Goal: Information Seeking & Learning: Learn about a topic

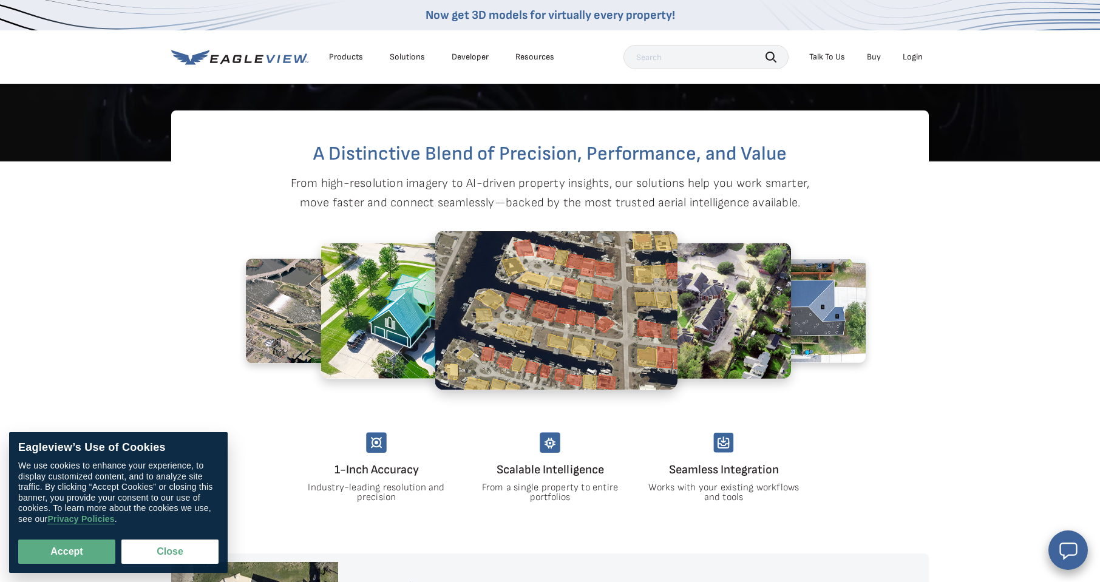
scroll to position [626, 0]
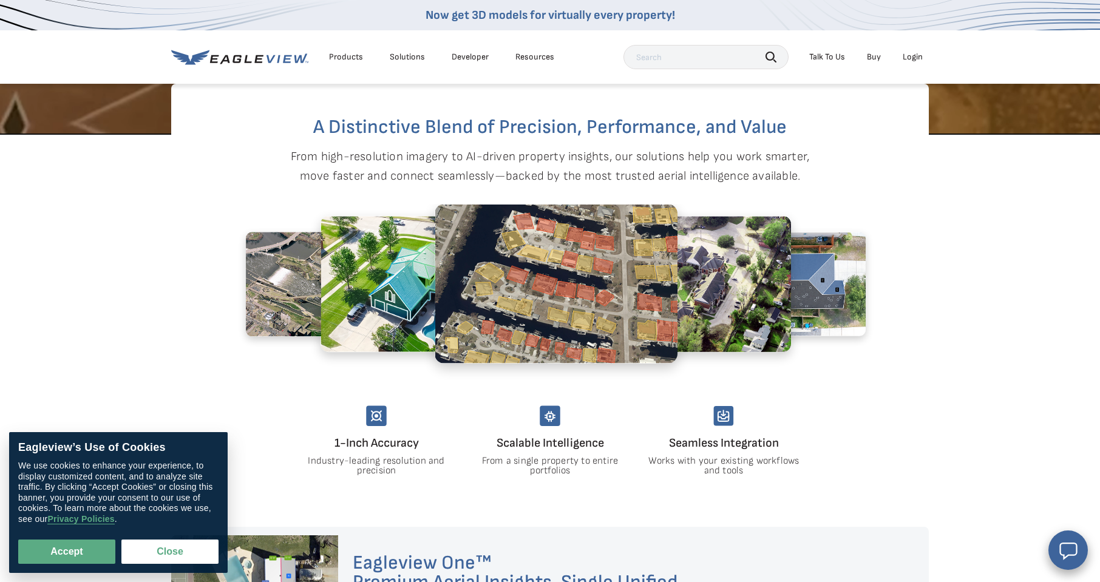
click at [540, 412] on img at bounding box center [550, 415] width 21 height 21
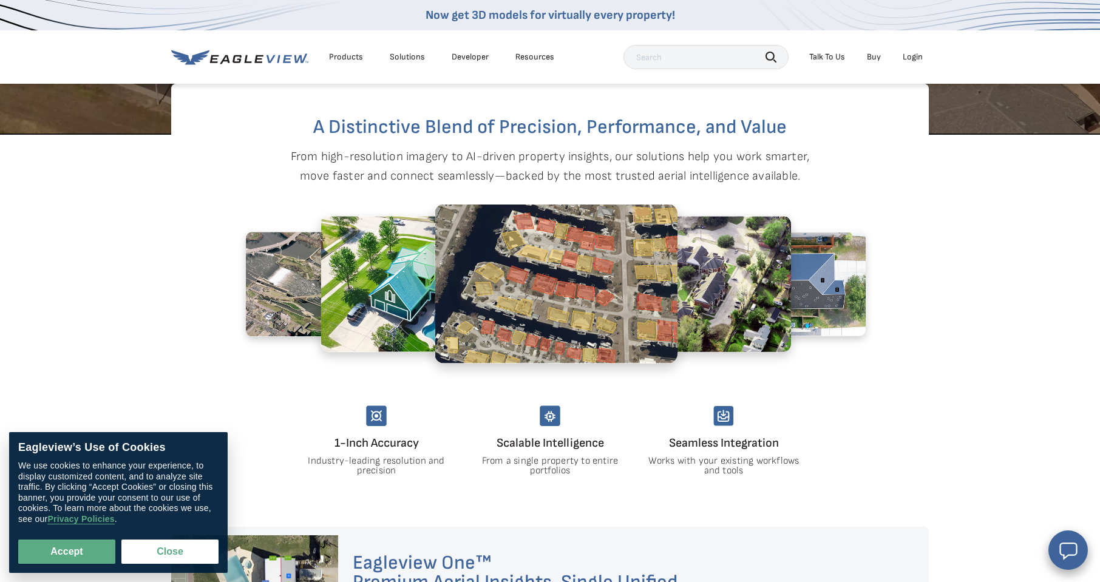
click at [548, 446] on h4 "Scalable Intelligence" at bounding box center [550, 442] width 154 height 19
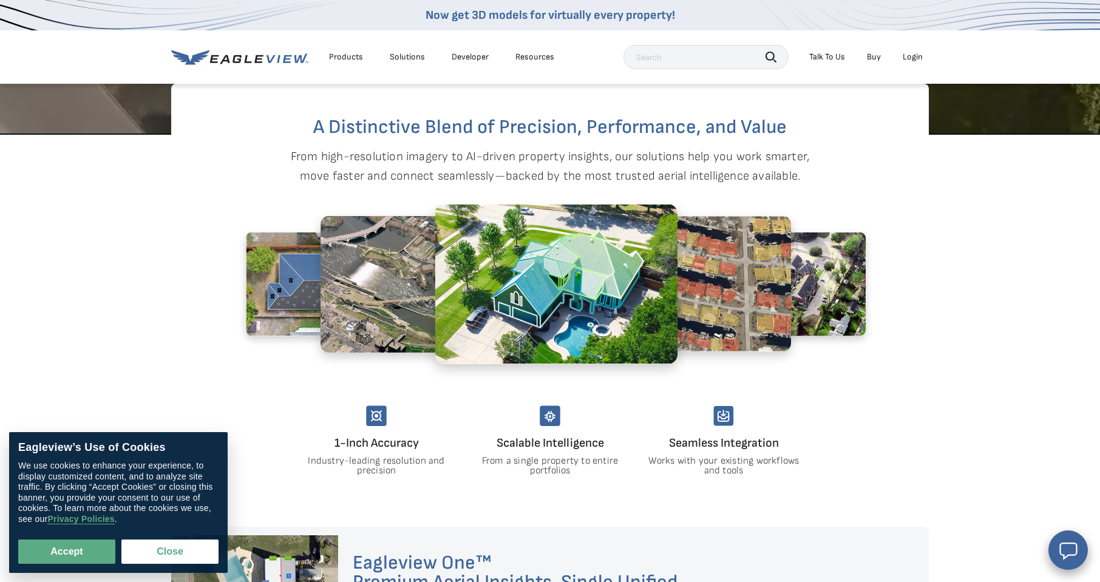
click at [548, 464] on p "From a single property to entire portfolios" at bounding box center [550, 465] width 154 height 19
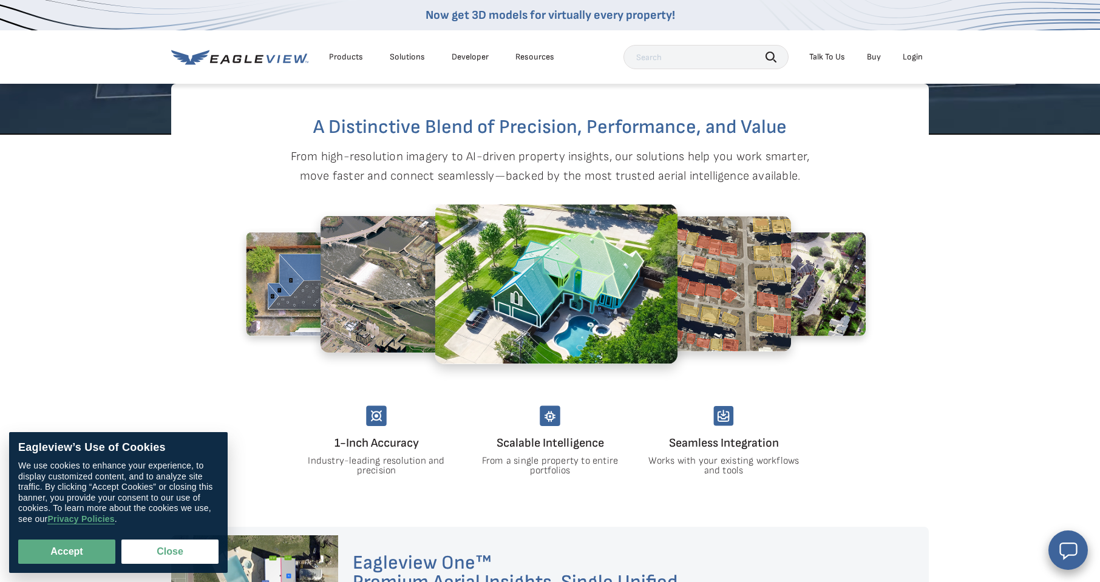
click at [381, 422] on img at bounding box center [376, 415] width 21 height 21
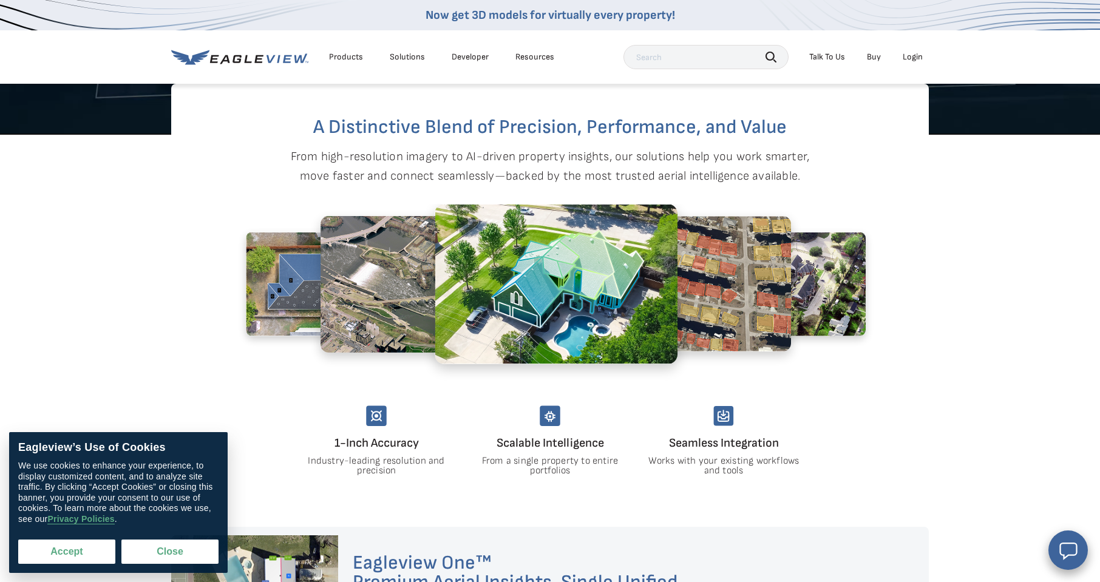
click at [37, 541] on button "Accept" at bounding box center [66, 552] width 97 height 24
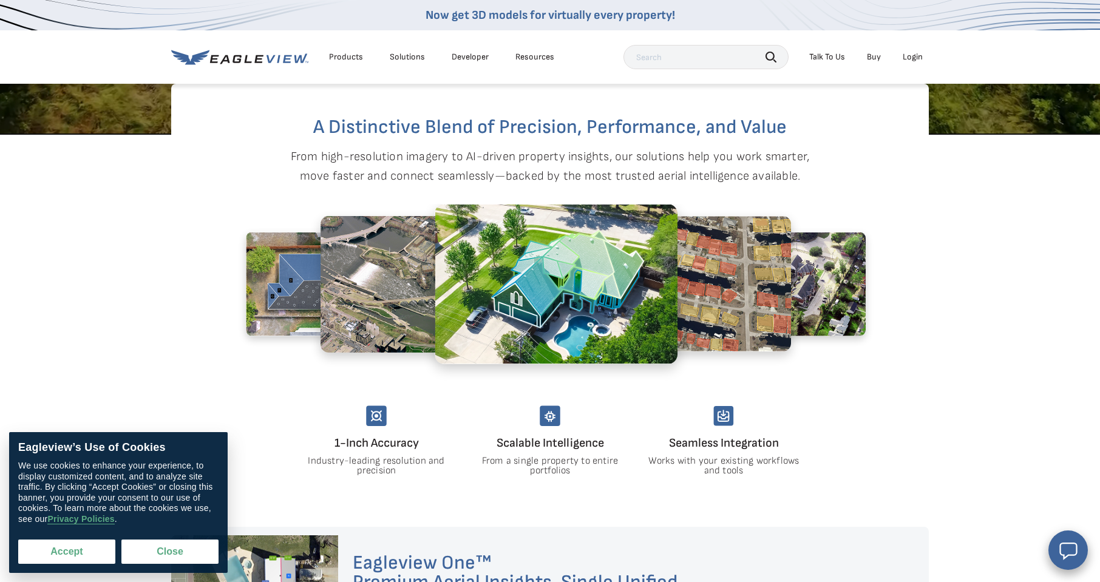
checkbox input "true"
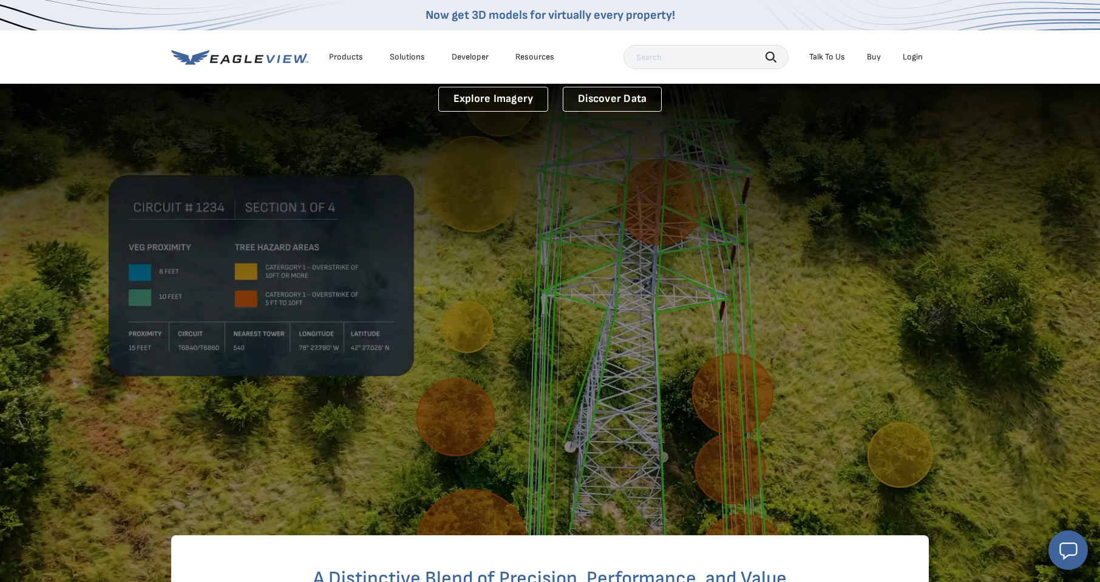
scroll to position [174, 0]
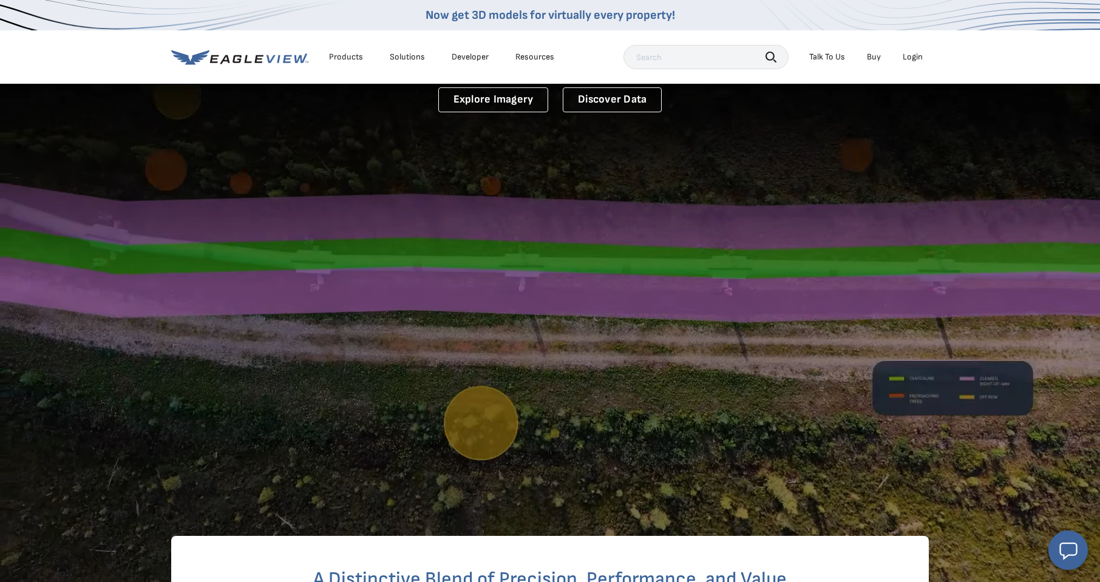
click at [535, 62] on div "Resources" at bounding box center [534, 57] width 39 height 11
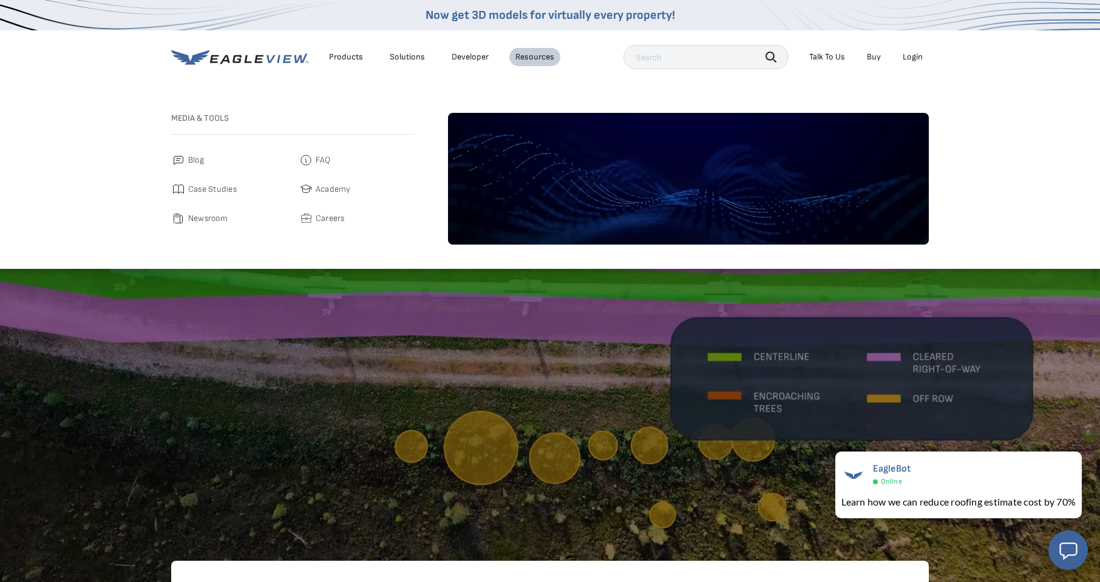
scroll to position [150, 0]
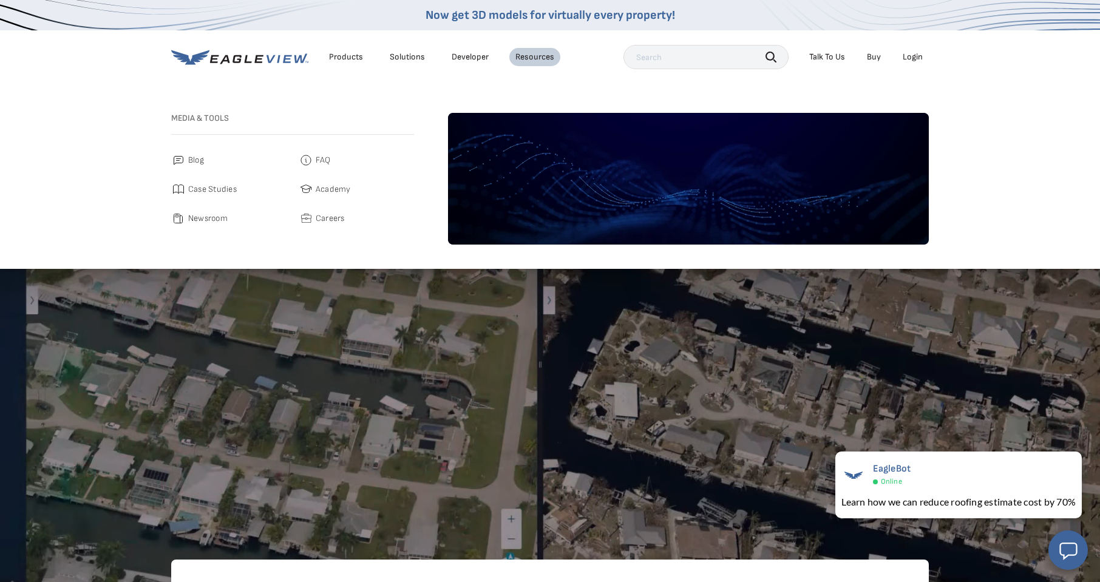
click at [325, 58] on li "Products" at bounding box center [346, 57] width 46 height 18
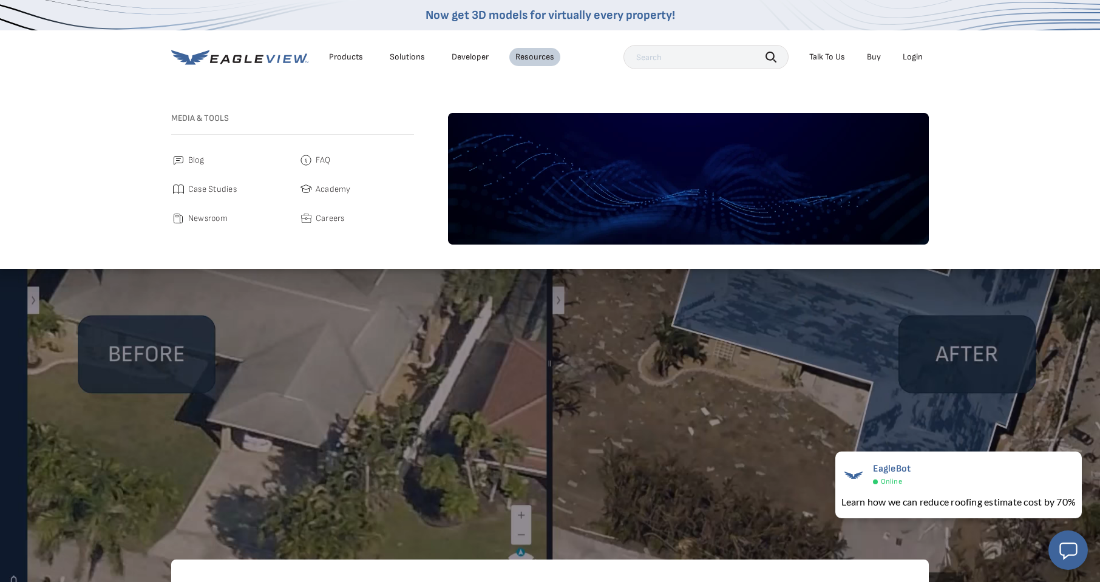
click at [330, 57] on div "Products" at bounding box center [346, 57] width 34 height 11
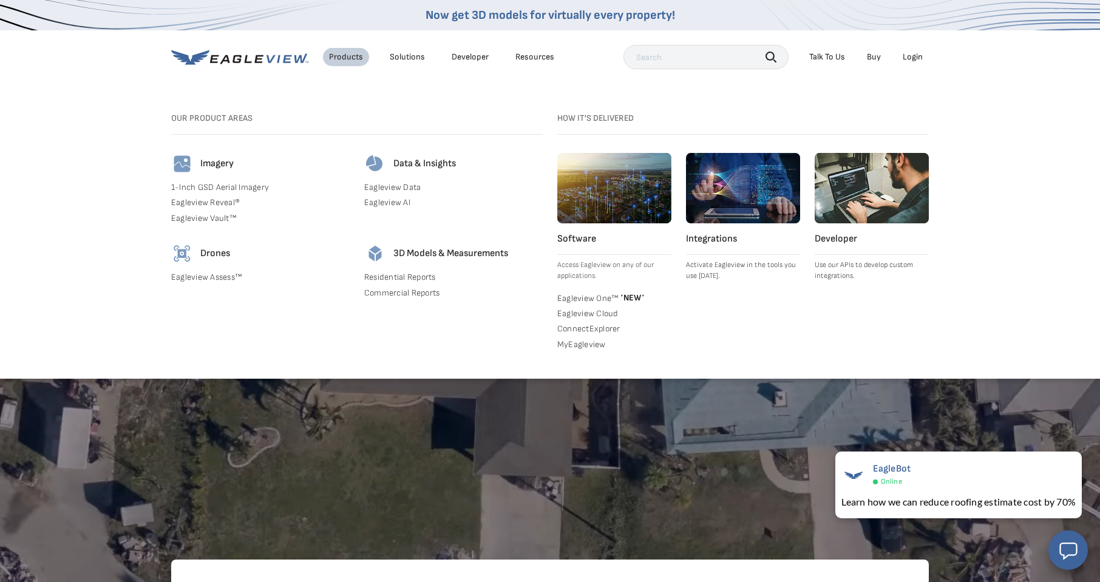
click at [591, 300] on link "Eagleview One™ * NEW *" at bounding box center [614, 297] width 114 height 12
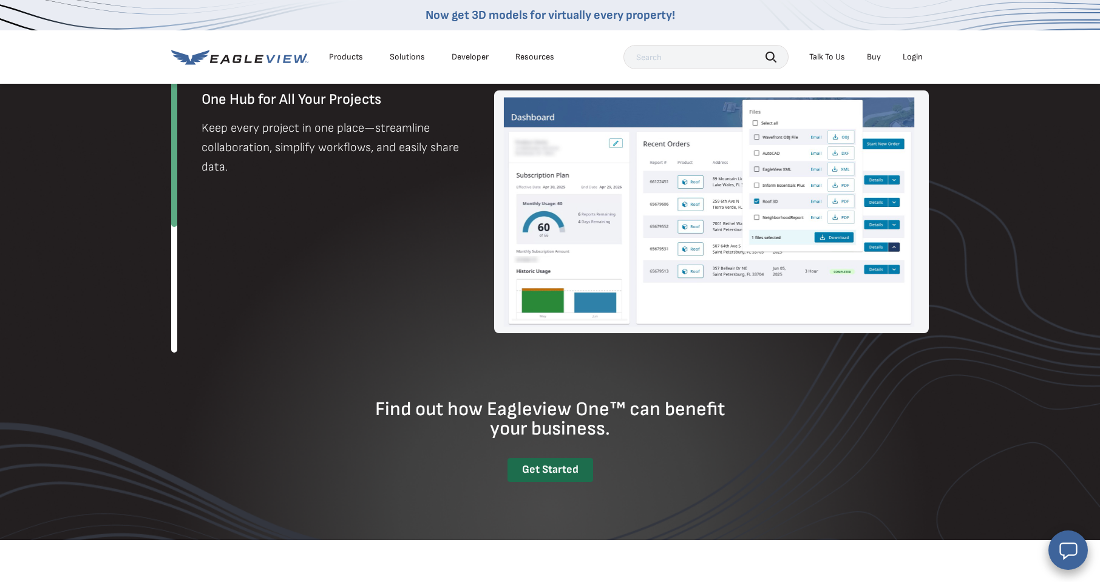
scroll to position [1346, 0]
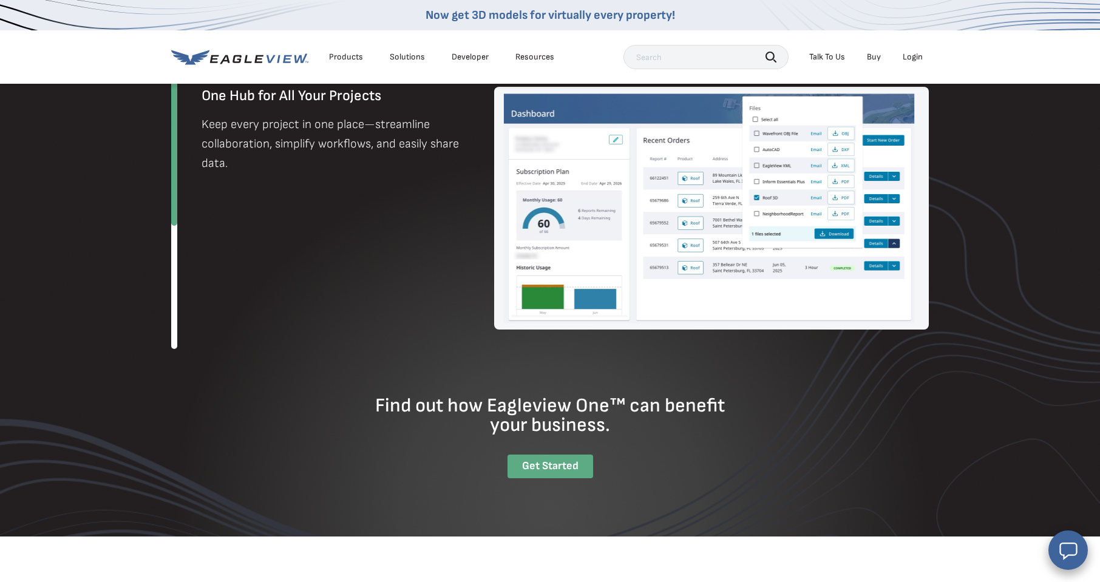
click at [554, 459] on div "Get Started" at bounding box center [550, 467] width 86 height 24
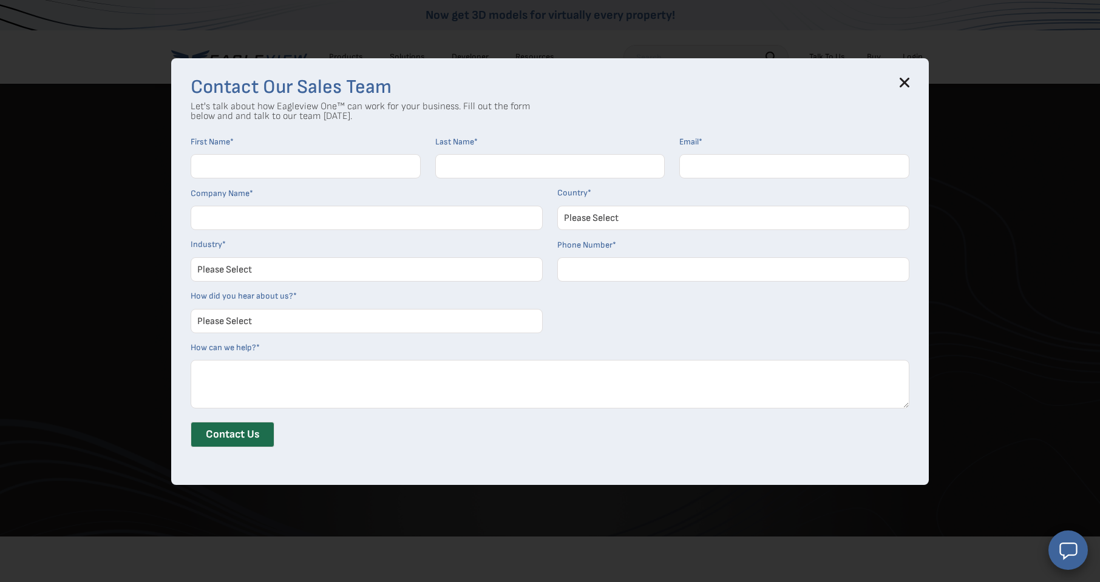
click at [901, 80] on icon at bounding box center [905, 82] width 8 height 8
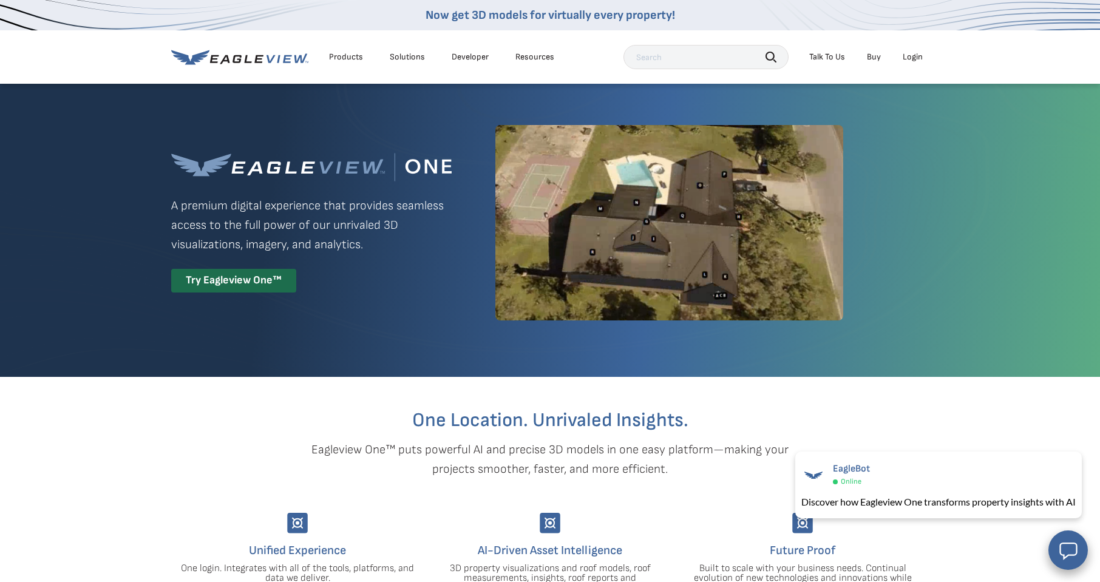
scroll to position [0, 0]
click at [237, 283] on div "Try Eagleview One™" at bounding box center [233, 281] width 125 height 24
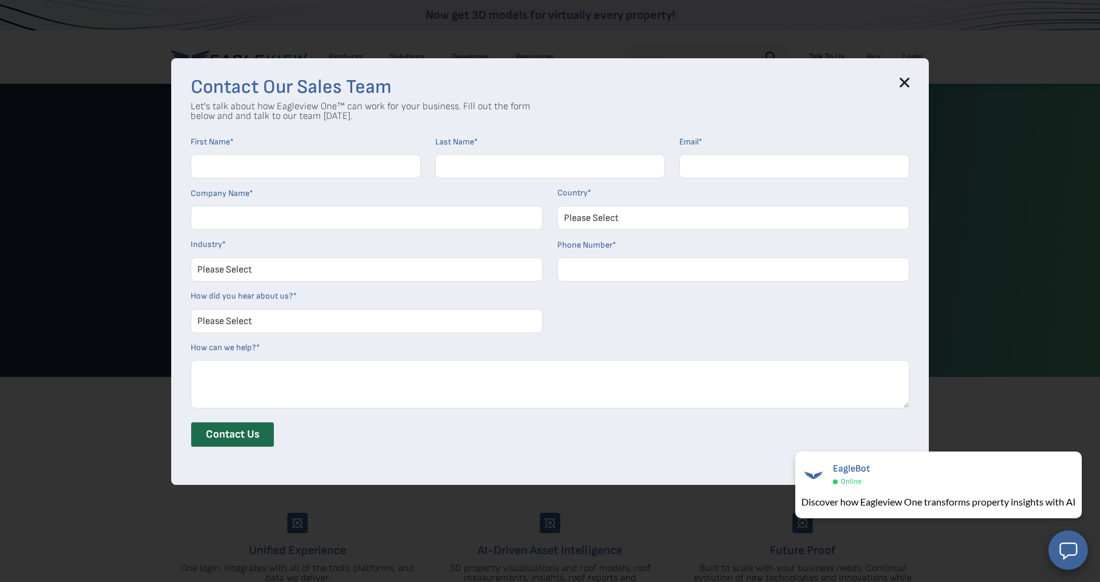
click at [215, 371] on textarea "How can we help? *" at bounding box center [550, 384] width 719 height 49
select select "Construction"
click at [902, 81] on icon at bounding box center [905, 82] width 8 height 8
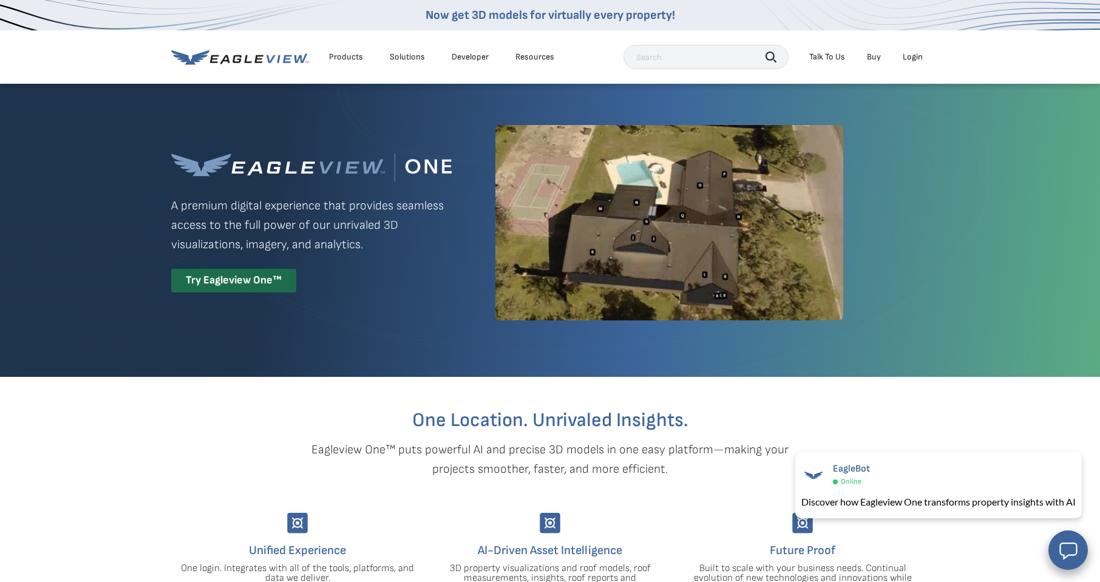
click at [344, 52] on div "Products" at bounding box center [346, 57] width 34 height 11
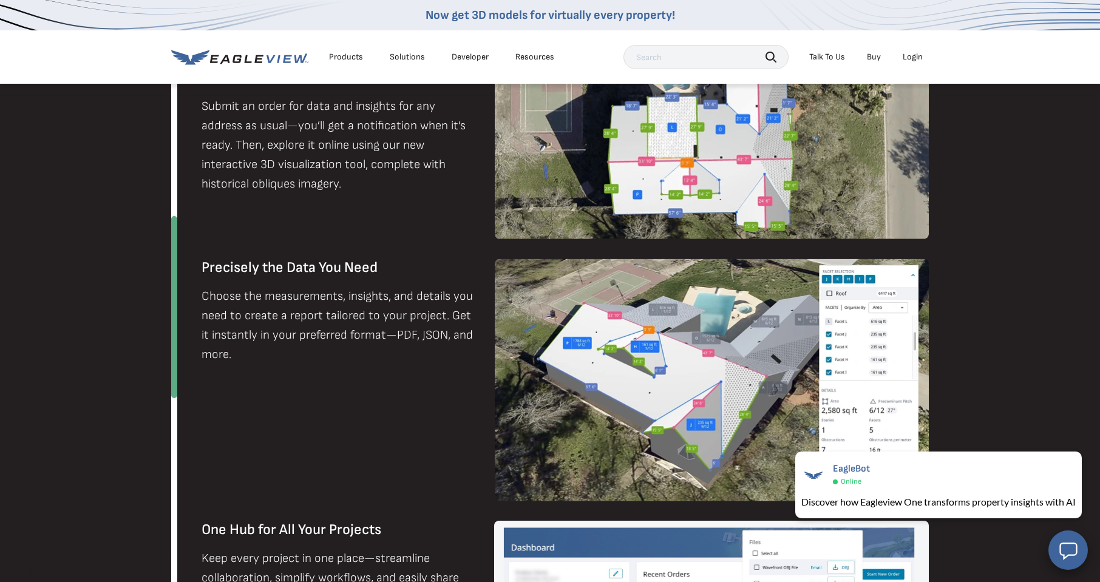
scroll to position [921, 0]
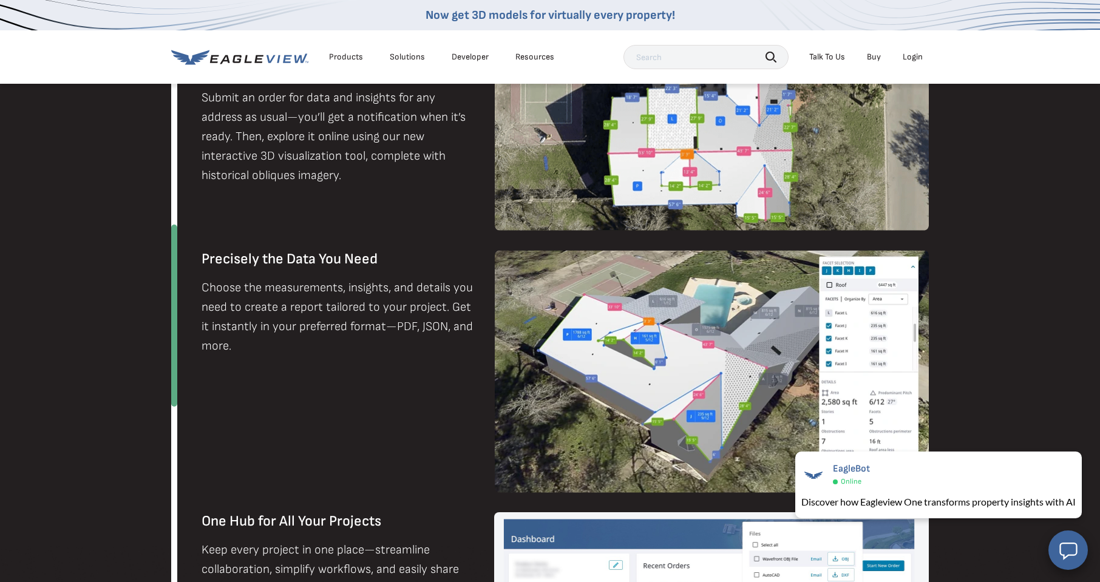
click at [844, 5] on div "Now get 3D models for virtually every property!" at bounding box center [550, 15] width 1100 height 30
